Goal: Task Accomplishment & Management: Complete application form

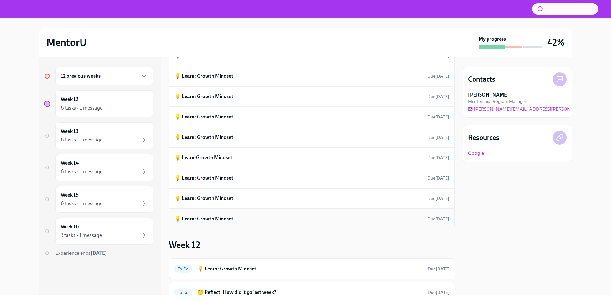
scroll to position [159, 0]
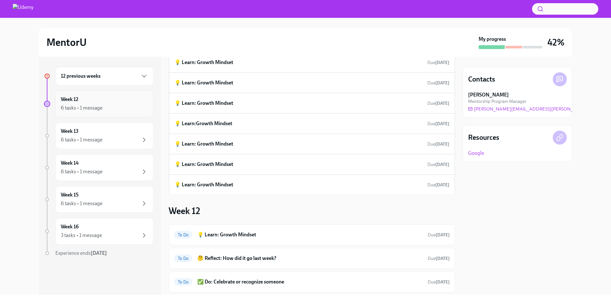
click at [115, 108] on div "6 tasks • 1 message" at bounding box center [104, 108] width 87 height 8
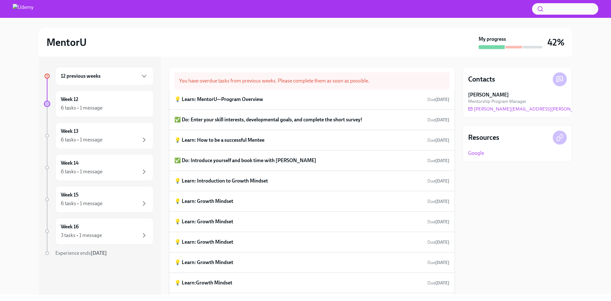
drag, startPoint x: 56, startPoint y: 255, endPoint x: 123, endPoint y: 251, distance: 66.4
click at [123, 251] on div "Experience ends [DATE]" at bounding box center [104, 253] width 98 height 7
click at [112, 253] on div "Experience ends [DATE]" at bounding box center [104, 253] width 98 height 7
click at [109, 81] on div "12 previous weeks" at bounding box center [104, 76] width 98 height 18
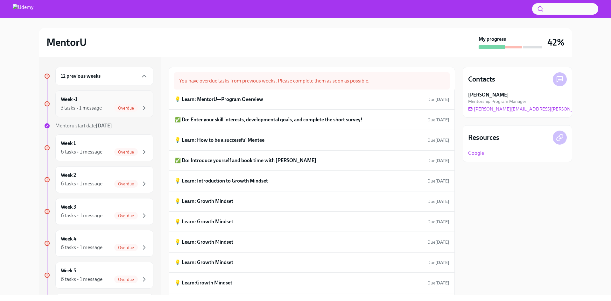
click at [105, 108] on div "3 tasks • 1 message Overdue" at bounding box center [104, 108] width 87 height 8
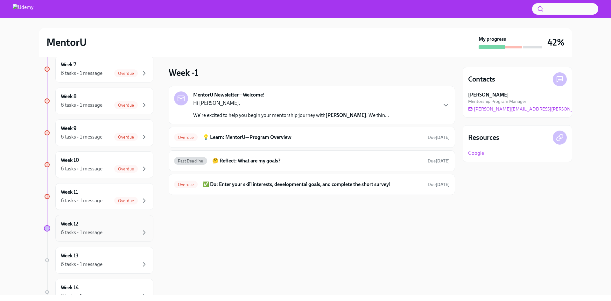
scroll to position [350, 0]
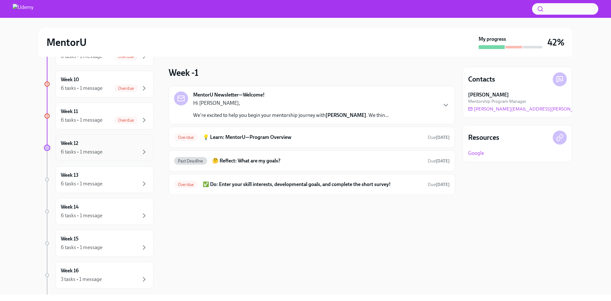
click at [118, 151] on div "6 tasks • 1 message" at bounding box center [104, 152] width 87 height 8
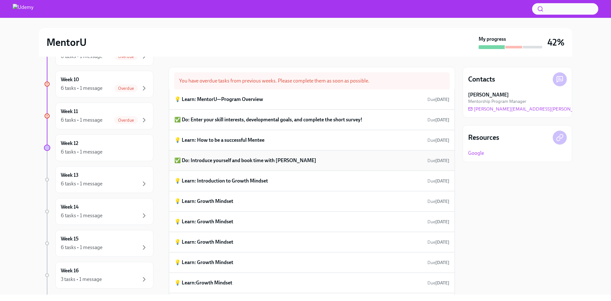
click at [277, 163] on h6 "✅ Do: Introduce yourself and book time with [PERSON_NAME]" at bounding box center [245, 160] width 142 height 7
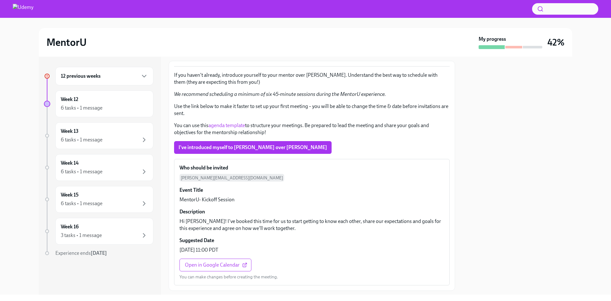
scroll to position [114, 0]
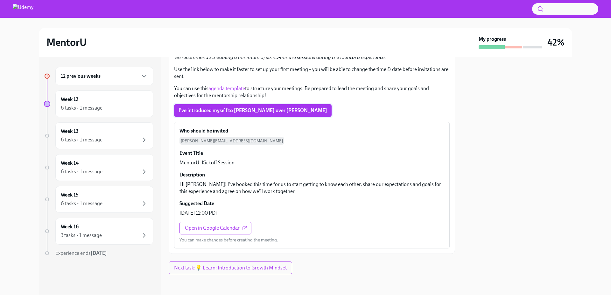
click at [266, 114] on button "I've introduced myself to [PERSON_NAME] over [PERSON_NAME]" at bounding box center [253, 110] width 158 height 13
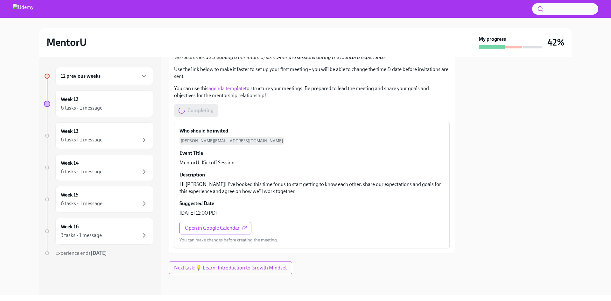
drag, startPoint x: 89, startPoint y: 76, endPoint x: 95, endPoint y: 75, distance: 6.1
click at [96, 74] on h6 "12 previous weeks" at bounding box center [81, 76] width 40 height 7
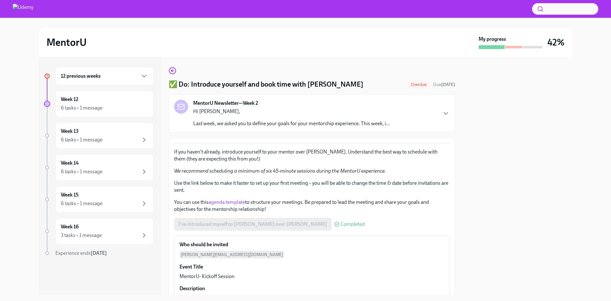
click at [116, 81] on div "12 previous weeks" at bounding box center [104, 76] width 98 height 18
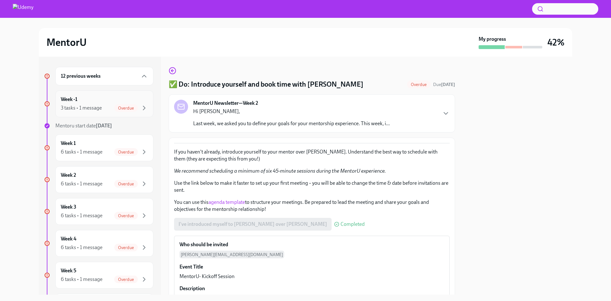
click at [115, 97] on div "Week -1 3 tasks • 1 message Overdue" at bounding box center [104, 104] width 87 height 16
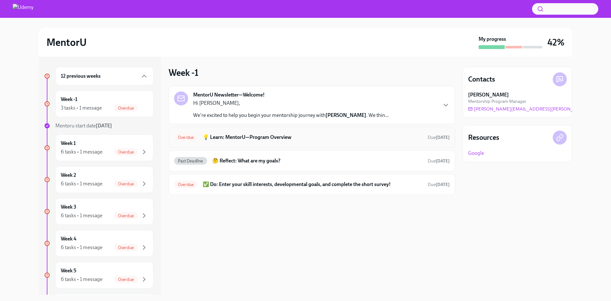
click at [291, 139] on h6 "💡 Learn: MentorU—Program Overview" at bounding box center [313, 137] width 220 height 7
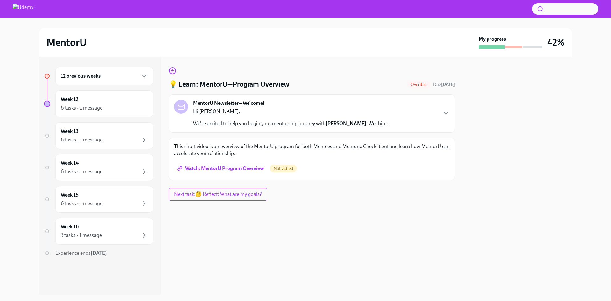
click at [115, 81] on div "12 previous weeks" at bounding box center [104, 76] width 98 height 18
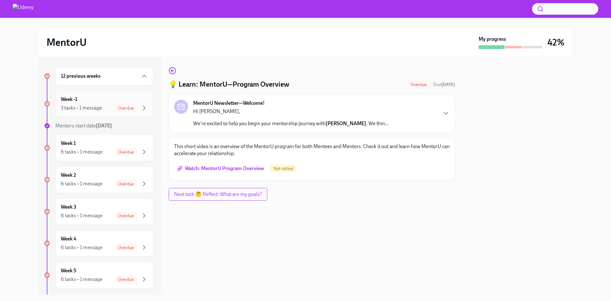
click at [100, 100] on div "Week -1 3 tasks • 1 message Overdue" at bounding box center [104, 104] width 87 height 16
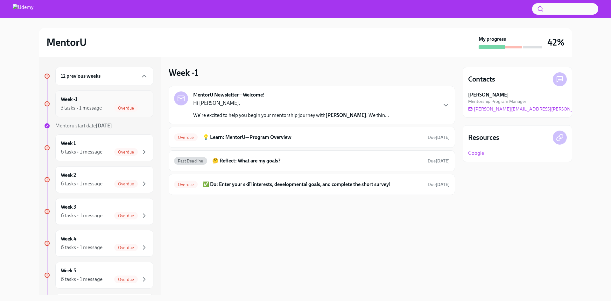
click at [93, 97] on div "Week -1 3 tasks • 1 message Overdue" at bounding box center [104, 104] width 87 height 16
click at [92, 99] on div "Week -1 3 tasks • 1 message Overdue" at bounding box center [104, 104] width 87 height 16
click at [290, 137] on h6 "💡 Learn: MentorU—Program Overview" at bounding box center [313, 137] width 220 height 7
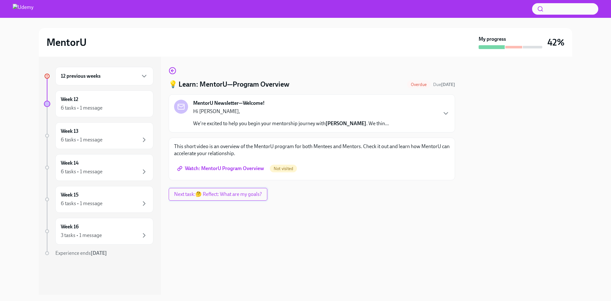
click at [232, 199] on button "Next task : 🤔 Reflect: What are my goals?" at bounding box center [218, 194] width 99 height 13
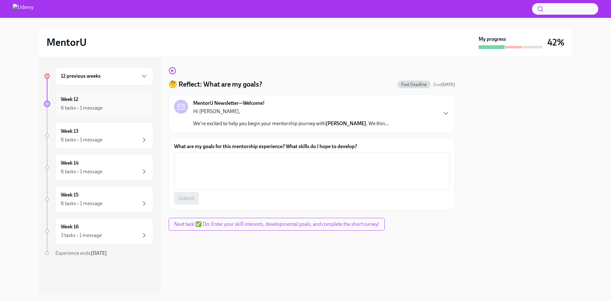
click at [118, 103] on div "Week 12 6 tasks • 1 message" at bounding box center [104, 104] width 87 height 16
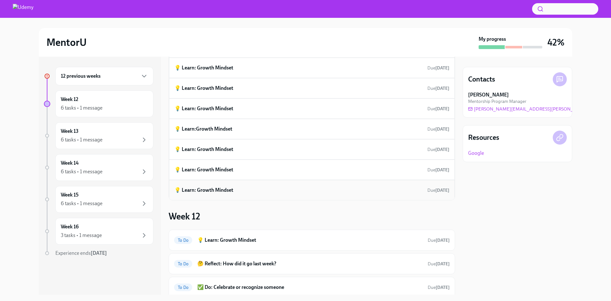
scroll to position [197, 0]
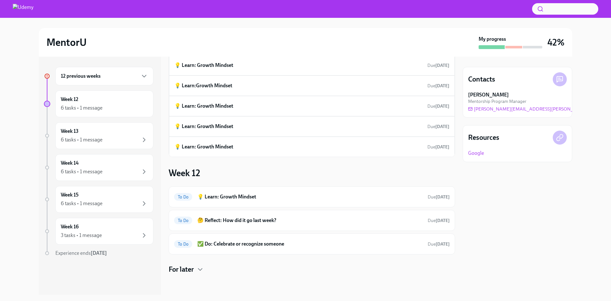
click at [94, 81] on div "12 previous weeks" at bounding box center [104, 76] width 98 height 18
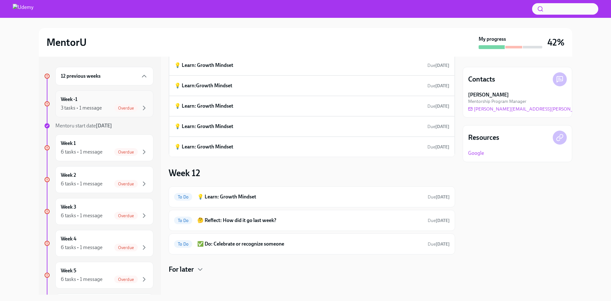
click at [107, 100] on div "Week -1 3 tasks • 1 message Overdue" at bounding box center [104, 104] width 87 height 16
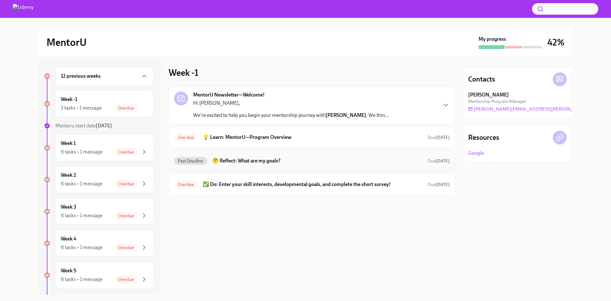
click at [296, 154] on div "Past Deadline 🤔 Reflect: What are my goals? Due [DATE]" at bounding box center [312, 160] width 286 height 21
click at [280, 165] on div "Past Deadline 🤔 Reflect: What are my goals? Due [DATE]" at bounding box center [312, 161] width 276 height 10
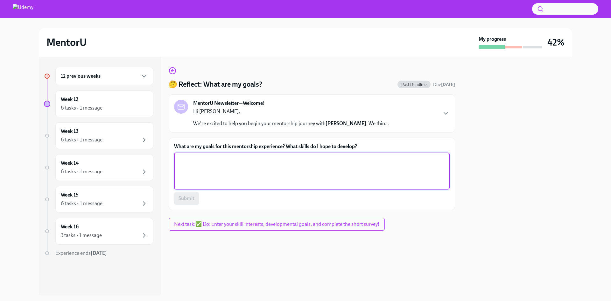
drag, startPoint x: 273, startPoint y: 166, endPoint x: 279, endPoint y: 166, distance: 5.7
click at [274, 166] on textarea "What are my goals for this mentorship experience? What skills do I hope to deve…" at bounding box center [312, 171] width 268 height 31
click at [113, 76] on div "12 previous weeks" at bounding box center [104, 76] width 87 height 8
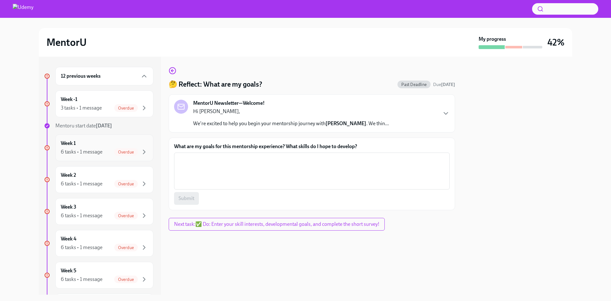
click at [102, 147] on div "Week 1 6 tasks • 1 message Overdue" at bounding box center [104, 148] width 87 height 16
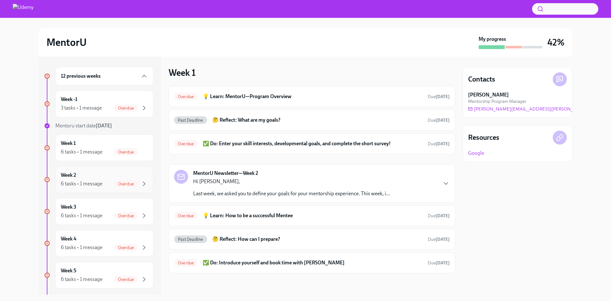
click at [104, 185] on div "6 tasks • 1 message Overdue" at bounding box center [104, 184] width 87 height 8
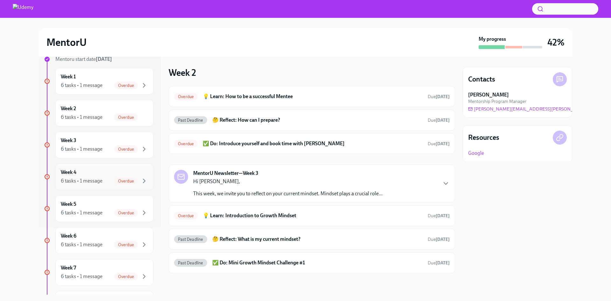
scroll to position [64, 0]
drag, startPoint x: 84, startPoint y: 143, endPoint x: 84, endPoint y: 150, distance: 7.0
click at [84, 144] on div "Week 3 6 tasks • 1 message Overdue" at bounding box center [104, 148] width 87 height 16
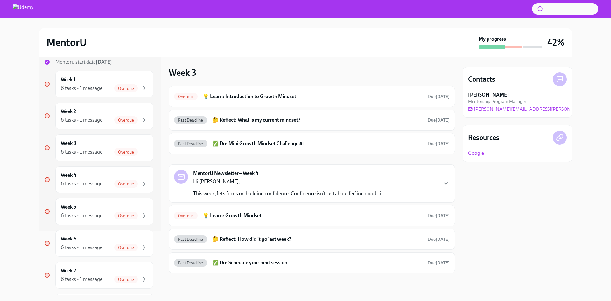
click at [481, 155] on link "Google" at bounding box center [476, 153] width 16 height 7
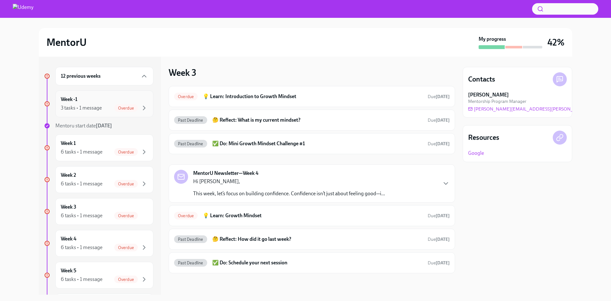
click at [100, 105] on div "3 tasks • 1 message" at bounding box center [81, 107] width 41 height 7
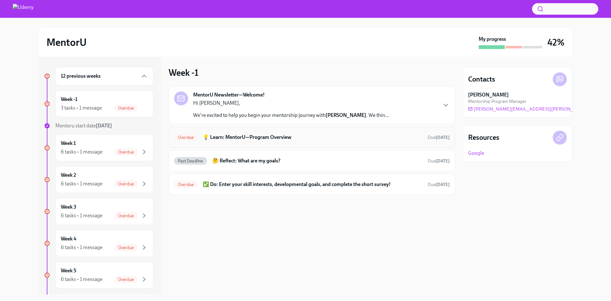
click at [299, 142] on div "Overdue 💡 Learn: MentorU—Program Overview Due [DATE]" at bounding box center [312, 137] width 286 height 21
click at [258, 130] on div "Overdue 💡 Learn: MentorU—Program Overview Due [DATE]" at bounding box center [312, 137] width 286 height 21
click at [253, 138] on h6 "💡 Learn: MentorU—Program Overview" at bounding box center [313, 137] width 220 height 7
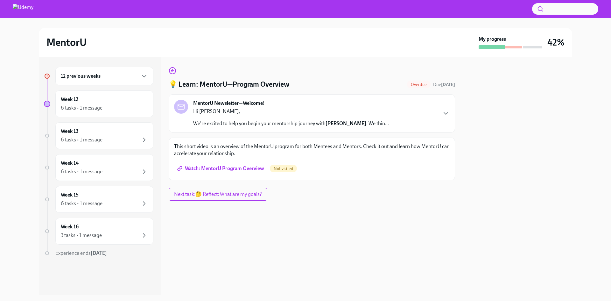
click at [246, 167] on span "Watch: MentorU Program Overview" at bounding box center [222, 168] width 86 height 6
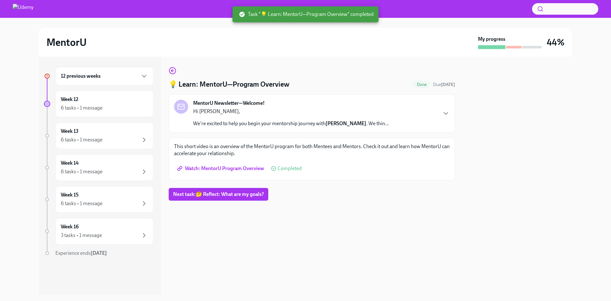
click at [113, 79] on div "12 previous weeks" at bounding box center [104, 76] width 87 height 8
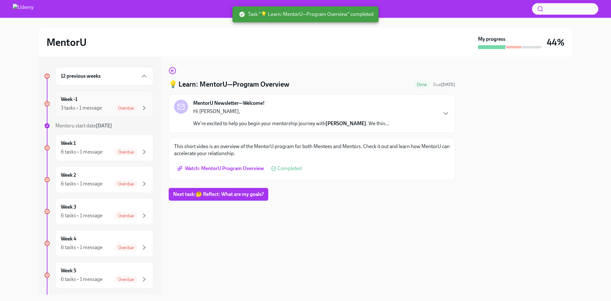
click at [116, 100] on div "Week -1 3 tasks • 1 message Overdue" at bounding box center [104, 104] width 87 height 16
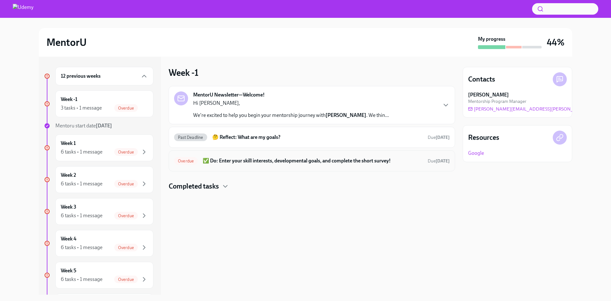
click at [281, 160] on h6 "✅ Do: Enter your skill interests, developmental goals, and complete the short s…" at bounding box center [313, 160] width 220 height 7
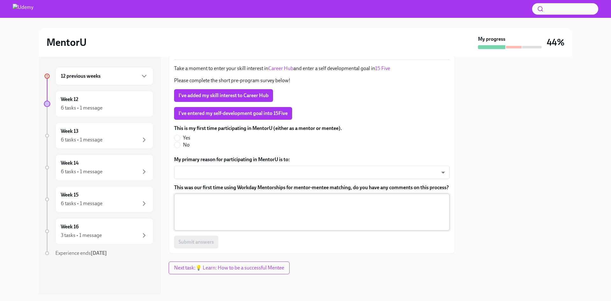
scroll to position [100, 0]
click at [96, 80] on div "12 previous weeks" at bounding box center [104, 76] width 98 height 18
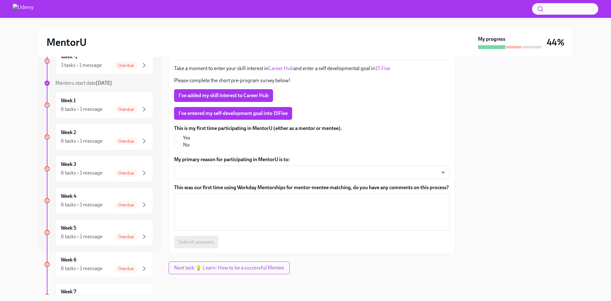
scroll to position [0, 0]
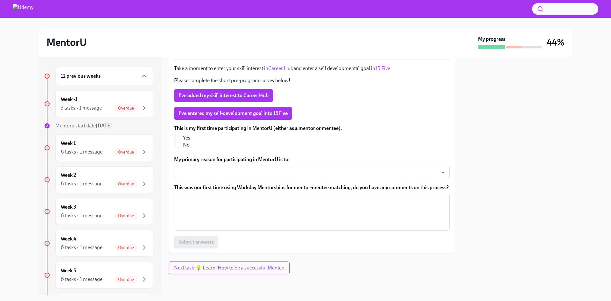
drag, startPoint x: 239, startPoint y: 88, endPoint x: 239, endPoint y: 97, distance: 8.3
click at [240, 93] on button "I've added my skill interest to Career Hub" at bounding box center [223, 95] width 99 height 13
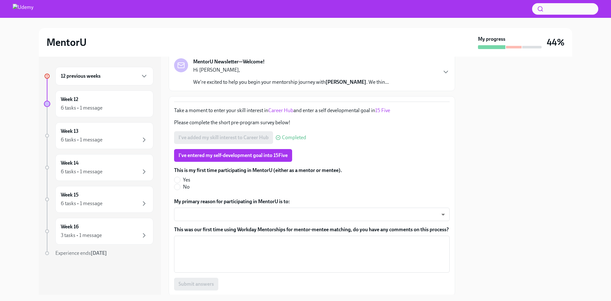
scroll to position [100, 0]
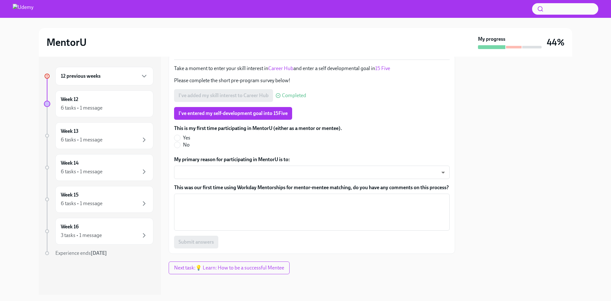
click at [181, 134] on label "Yes" at bounding box center [255, 137] width 163 height 7
click at [180, 135] on input "Yes" at bounding box center [177, 138] width 6 height 6
radio input "true"
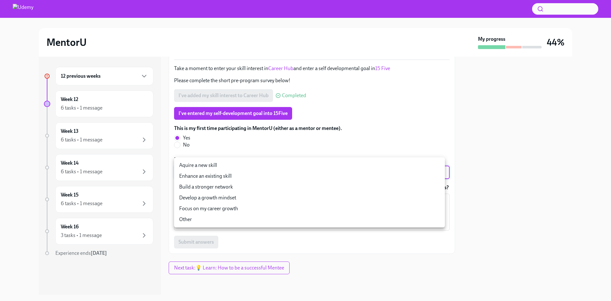
click at [243, 165] on body "MentorU My progress 44% 12 previous weeks Week 12 6 tasks • 1 message Week 13 6…" at bounding box center [305, 150] width 611 height 301
click at [240, 204] on li "Focus on my career growth" at bounding box center [309, 208] width 271 height 11
type input "svBTnK_Ep"
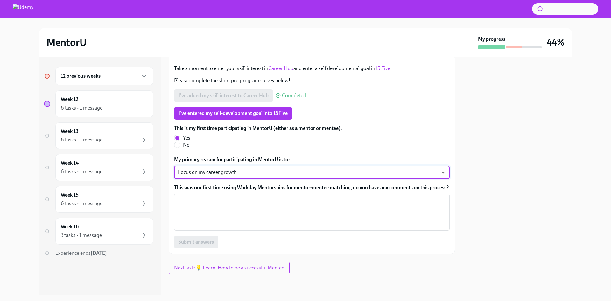
click at [242, 184] on label "This was our first time using Workday Mentorships for mentor-mentee matching, d…" at bounding box center [312, 187] width 276 height 7
click at [242, 197] on textarea "This was our first time using Workday Mentorships for mentor-mentee matching, d…" at bounding box center [312, 212] width 268 height 31
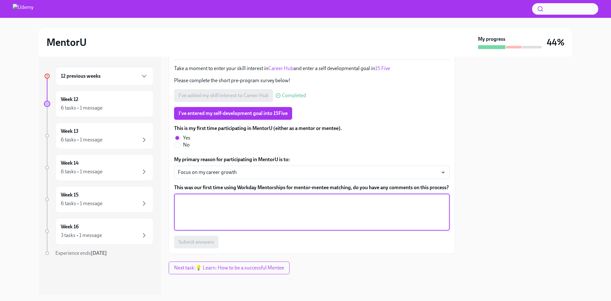
click at [100, 77] on h6 "12 previous weeks" at bounding box center [81, 76] width 40 height 7
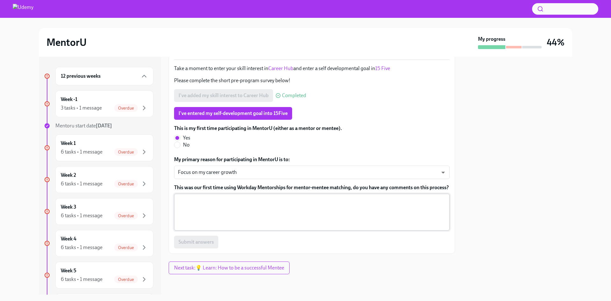
click at [285, 207] on textarea "This was our first time using Workday Mentorships for mentor-mentee matching, d…" at bounding box center [312, 212] width 268 height 31
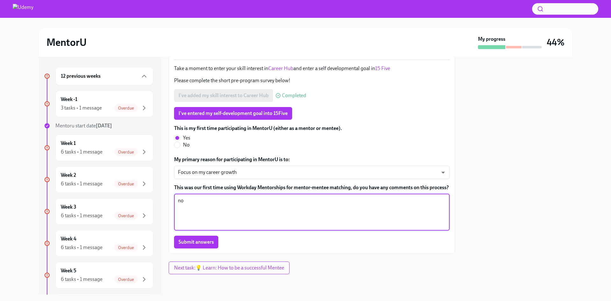
type textarea "n"
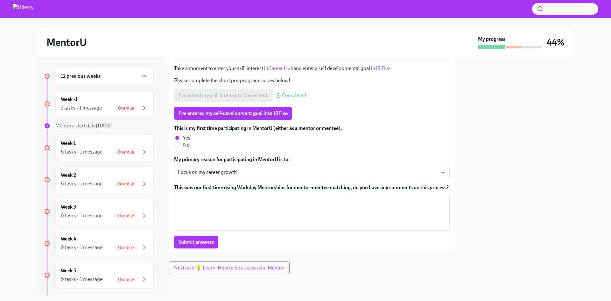
click at [204, 245] on button "Submit answers" at bounding box center [196, 242] width 44 height 13
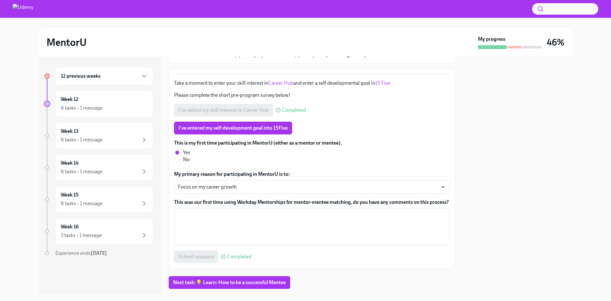
scroll to position [68, 0]
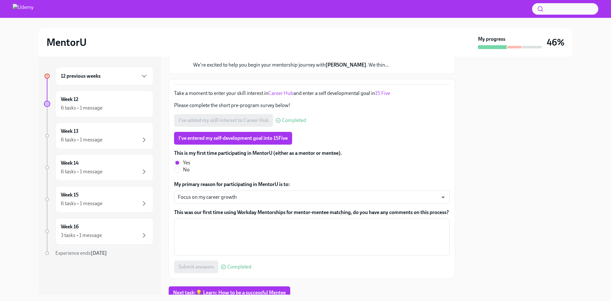
click at [113, 81] on div "12 previous weeks" at bounding box center [104, 76] width 98 height 18
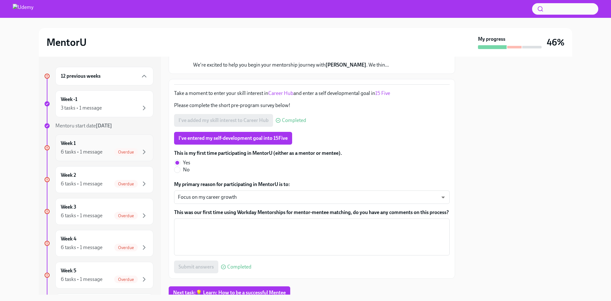
click at [123, 151] on span "Overdue" at bounding box center [126, 152] width 24 height 5
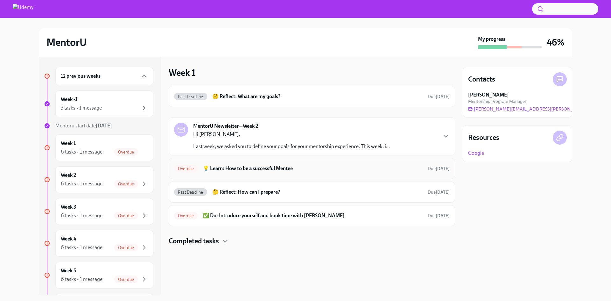
click at [292, 171] on h6 "💡 Learn: How to be a successful Mentee" at bounding box center [313, 168] width 220 height 7
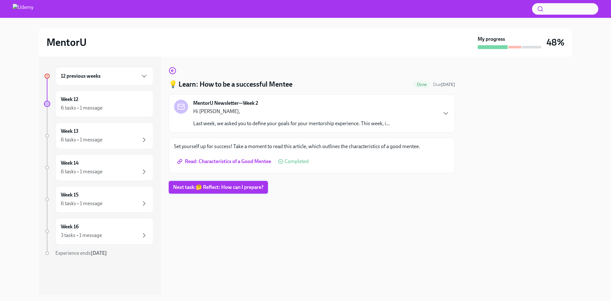
click at [229, 190] on span "Next task : 🤔 Reflect: How can I prepare?" at bounding box center [218, 187] width 90 height 6
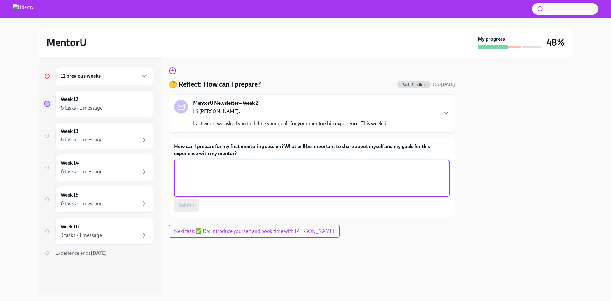
click at [257, 185] on textarea "How can I prepare for my first mentoring session? What will be important to sha…" at bounding box center [312, 178] width 268 height 31
click at [97, 134] on div "Week 13 6 tasks • 1 message" at bounding box center [104, 136] width 87 height 16
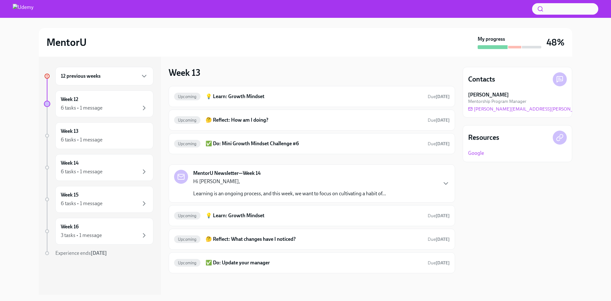
click at [107, 77] on div "12 previous weeks" at bounding box center [104, 76] width 87 height 8
